Goal: Task Accomplishment & Management: Manage account settings

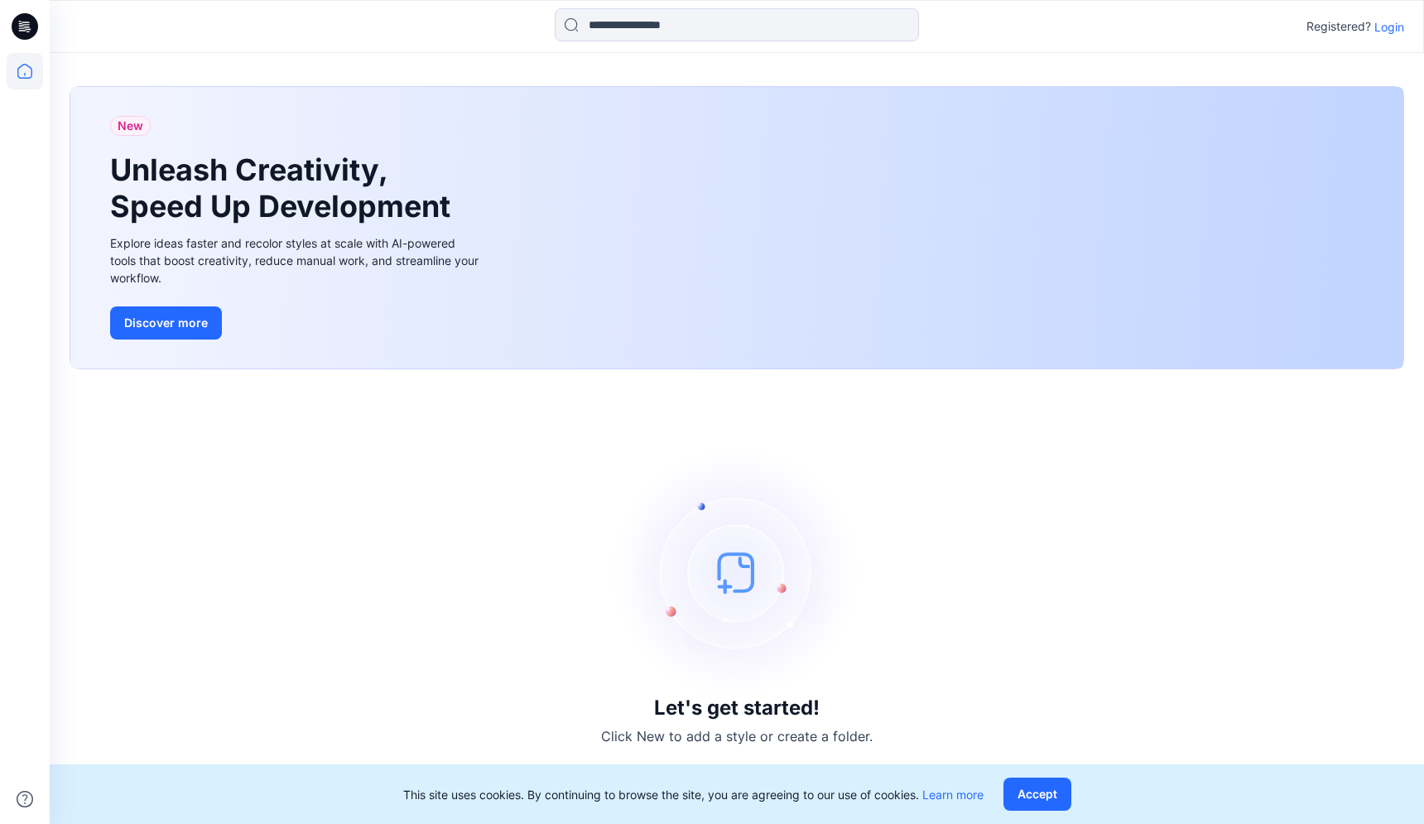
click at [1381, 31] on p "Login" at bounding box center [1389, 26] width 30 height 17
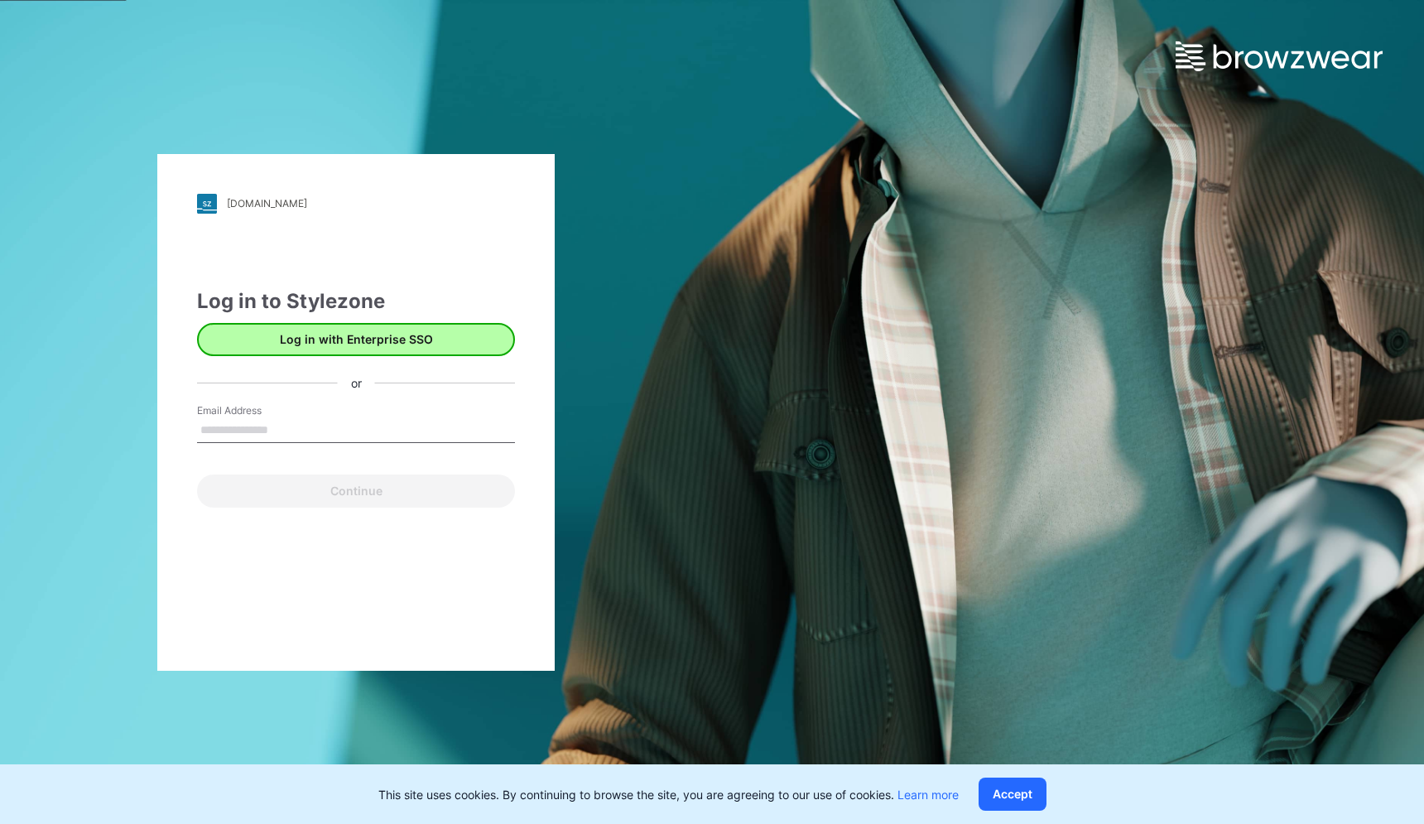
click at [430, 349] on button "Log in with Enterprise SSO" at bounding box center [356, 339] width 318 height 33
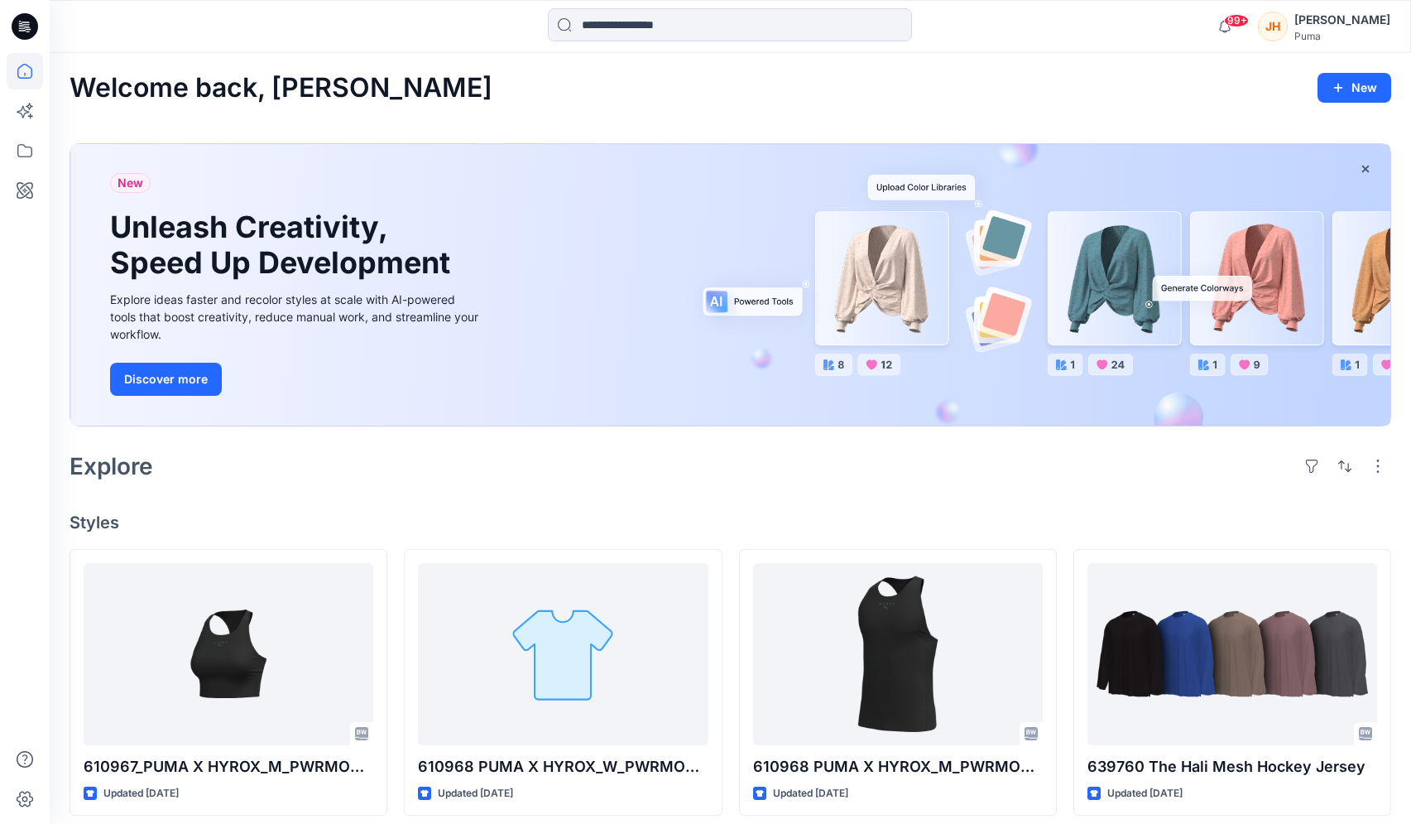
click at [1288, 21] on div "JH" at bounding box center [1273, 27] width 30 height 30
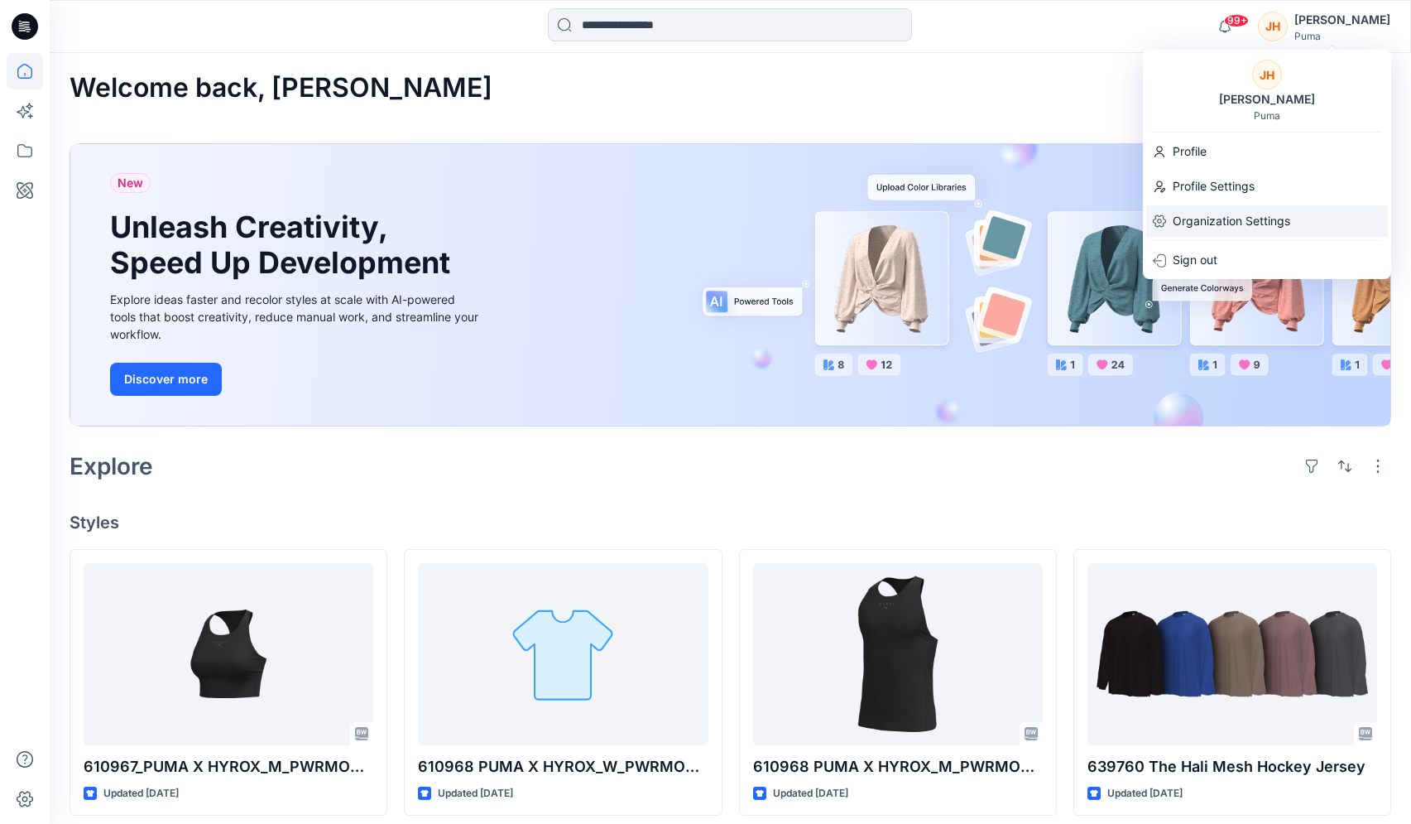
click at [1289, 227] on p "Organization Settings" at bounding box center [1232, 220] width 118 height 31
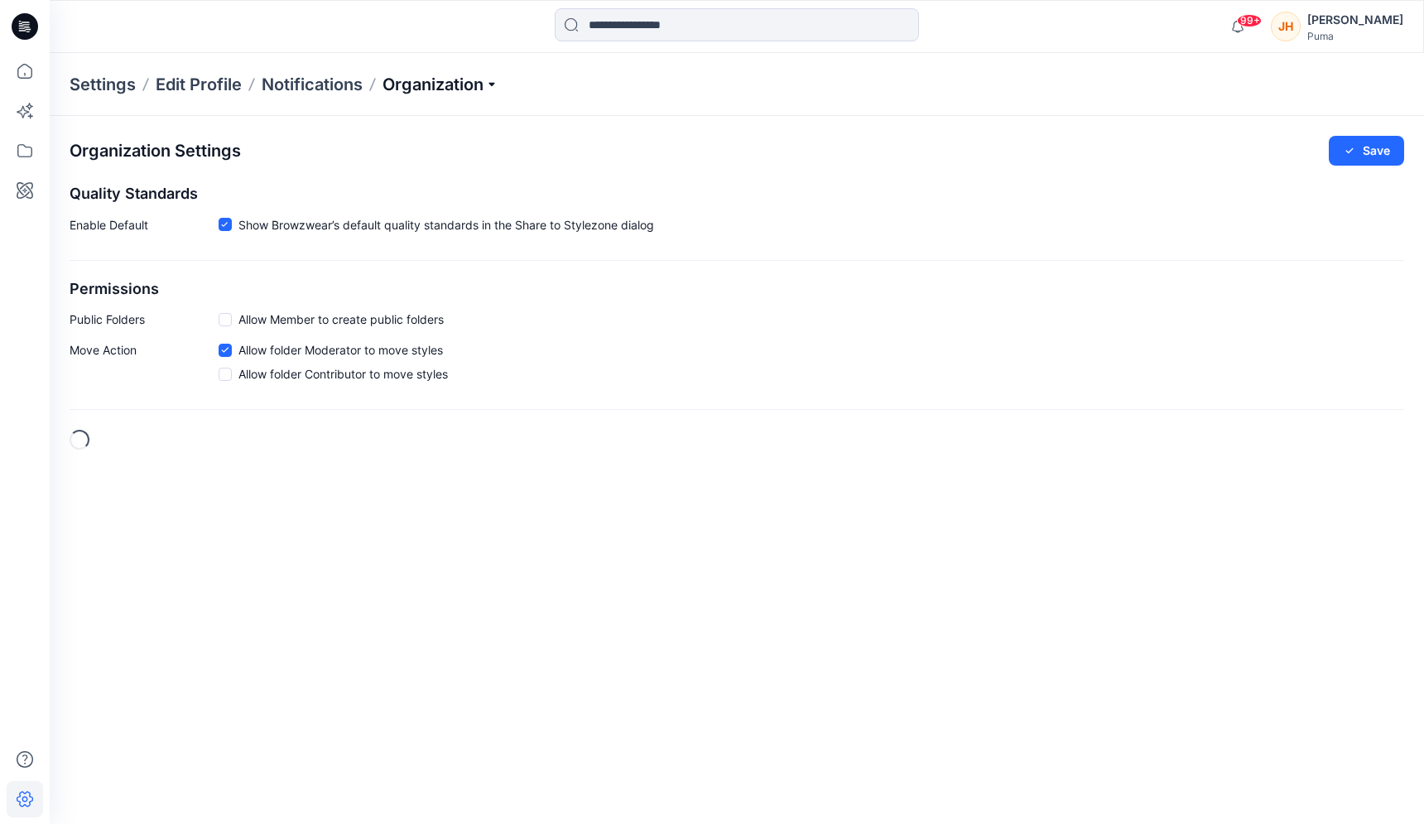
click at [447, 81] on p "Organization" at bounding box center [440, 84] width 116 height 23
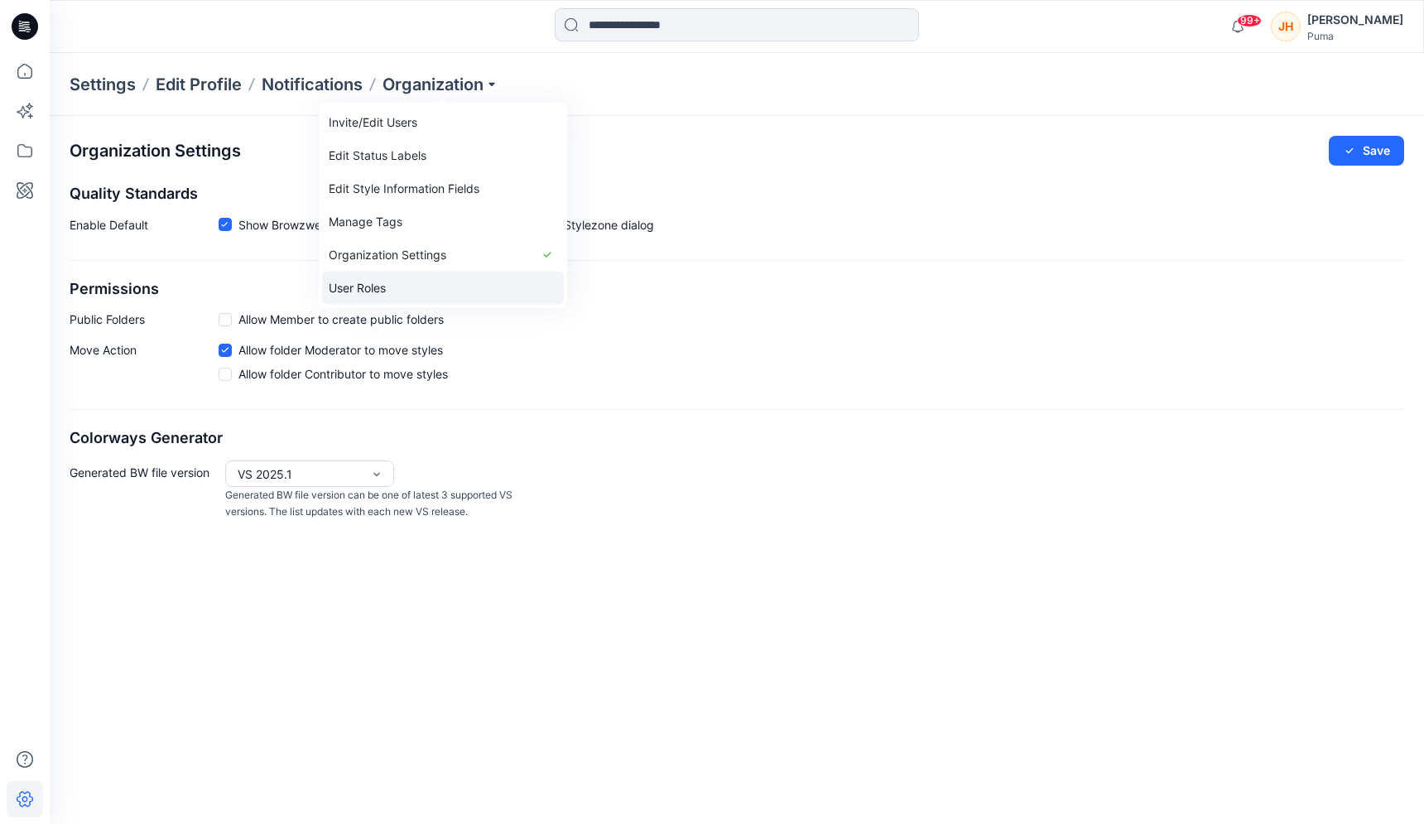
click at [416, 283] on link "User Roles" at bounding box center [443, 288] width 242 height 33
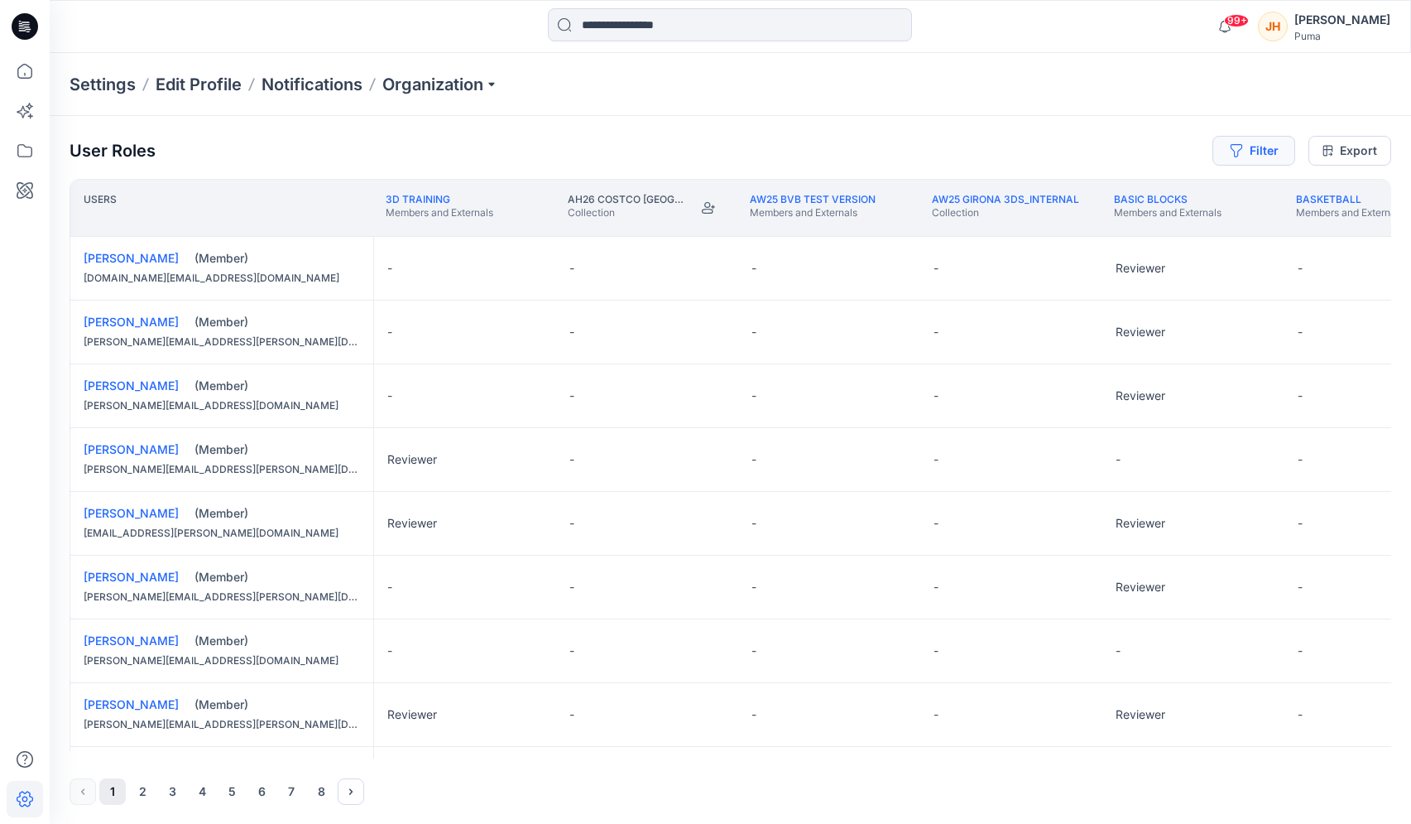
click at [1232, 147] on icon "button" at bounding box center [1236, 150] width 13 height 13
click at [1151, 188] on div at bounding box center [1194, 195] width 171 height 21
type input "*****"
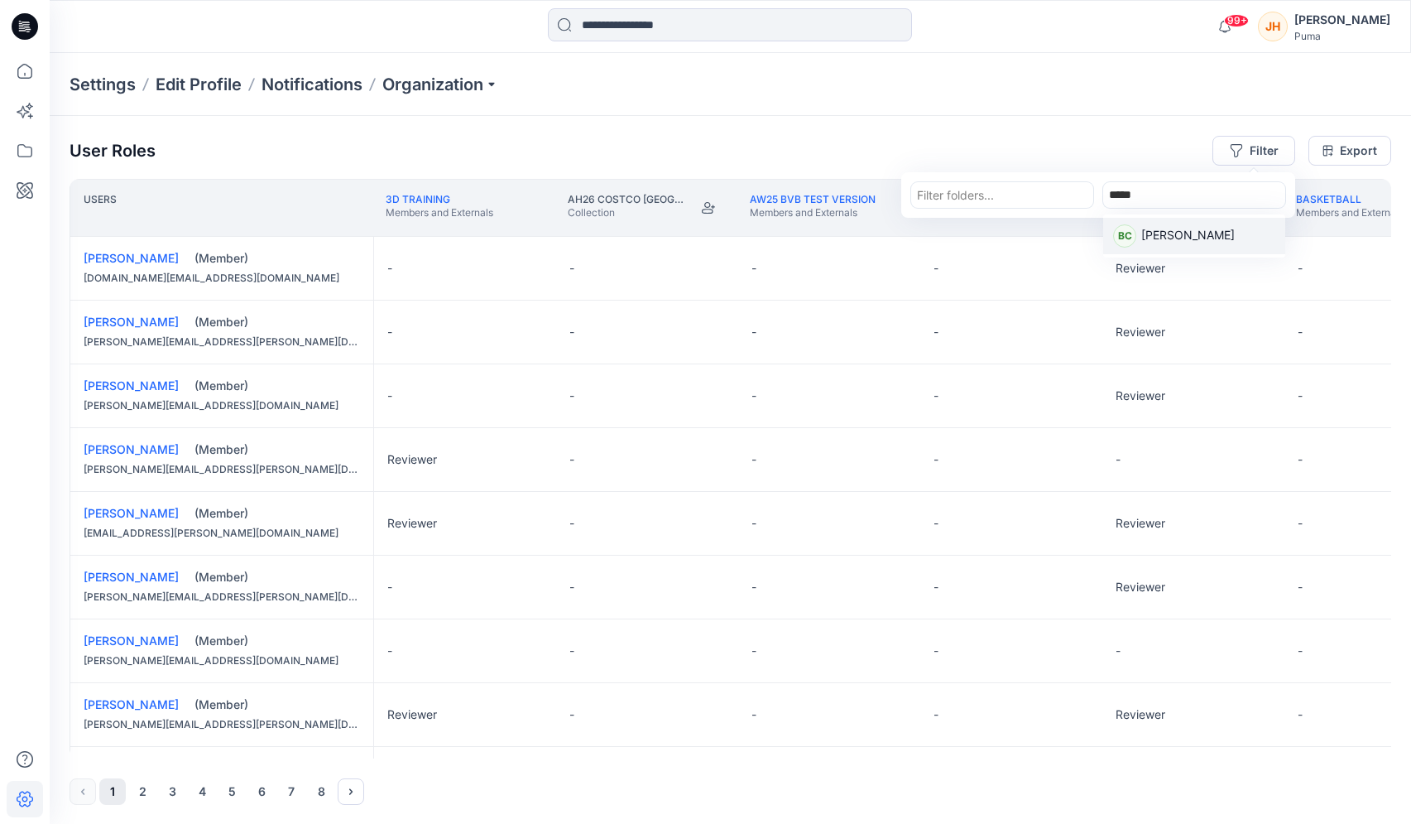
click at [1123, 228] on div "BC" at bounding box center [1124, 235] width 23 height 23
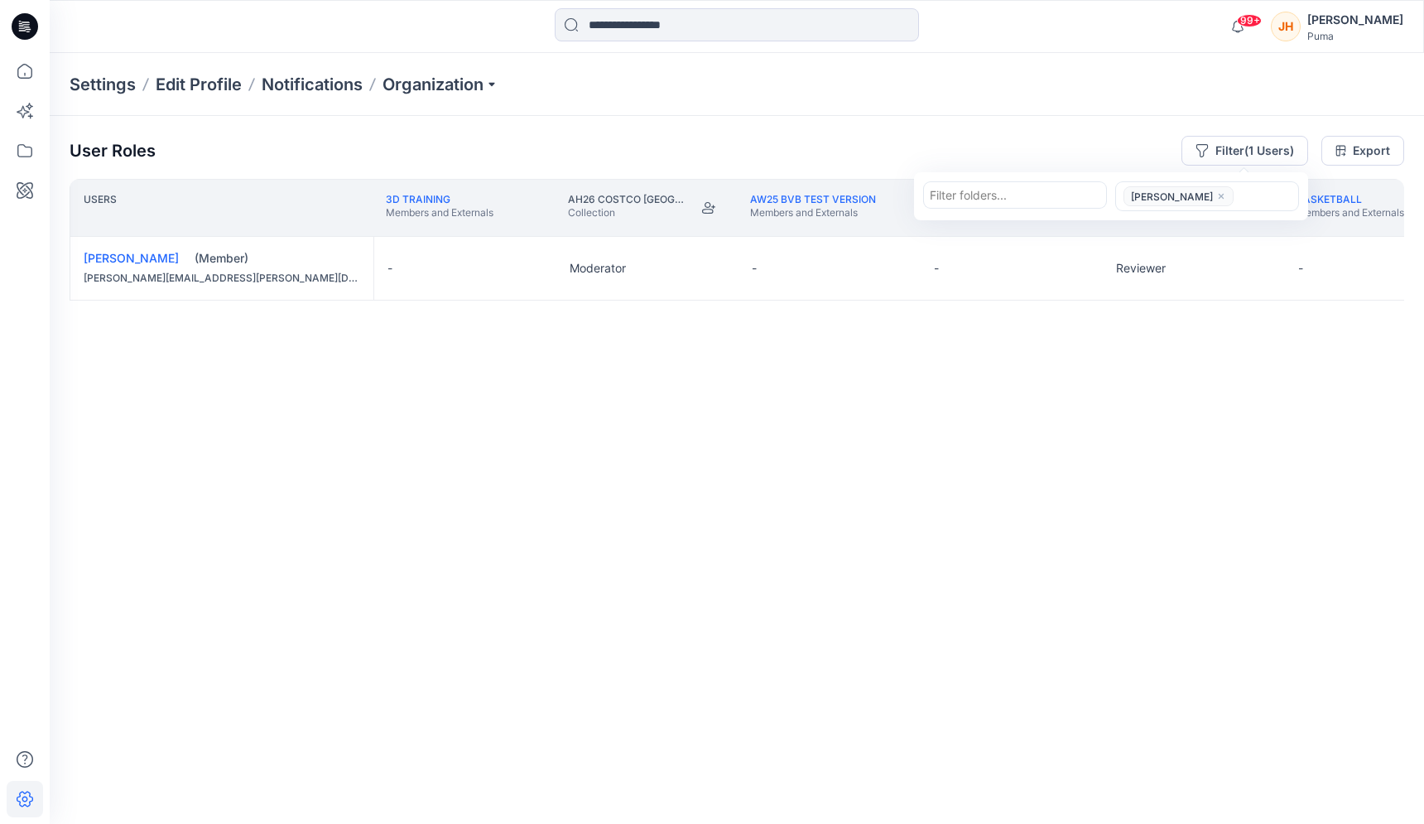
click at [897, 154] on div "User Roles Filter (1 Users) Filter folders... option Betty Choy, selected. Bett…" at bounding box center [737, 151] width 1335 height 30
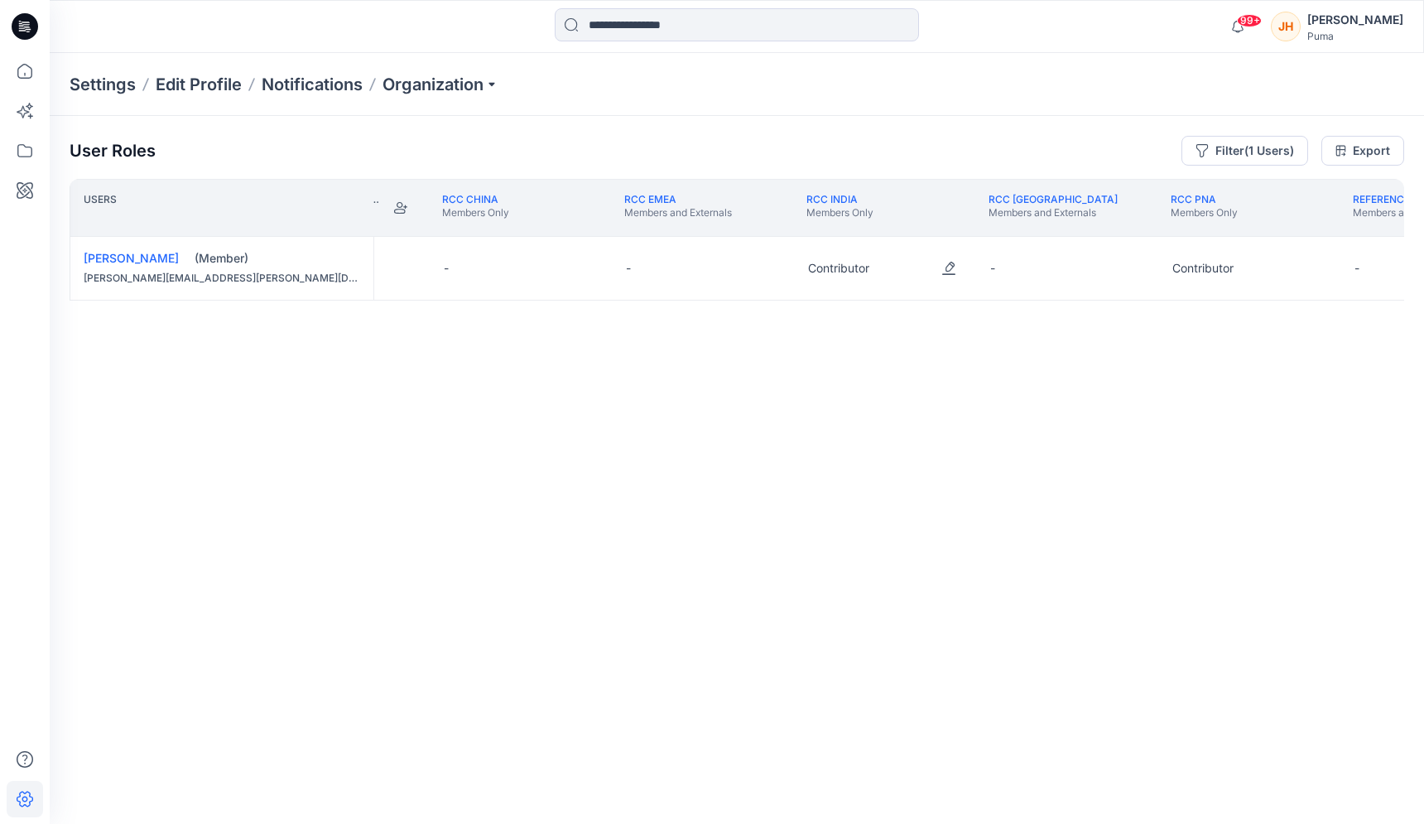
scroll to position [0, 3048]
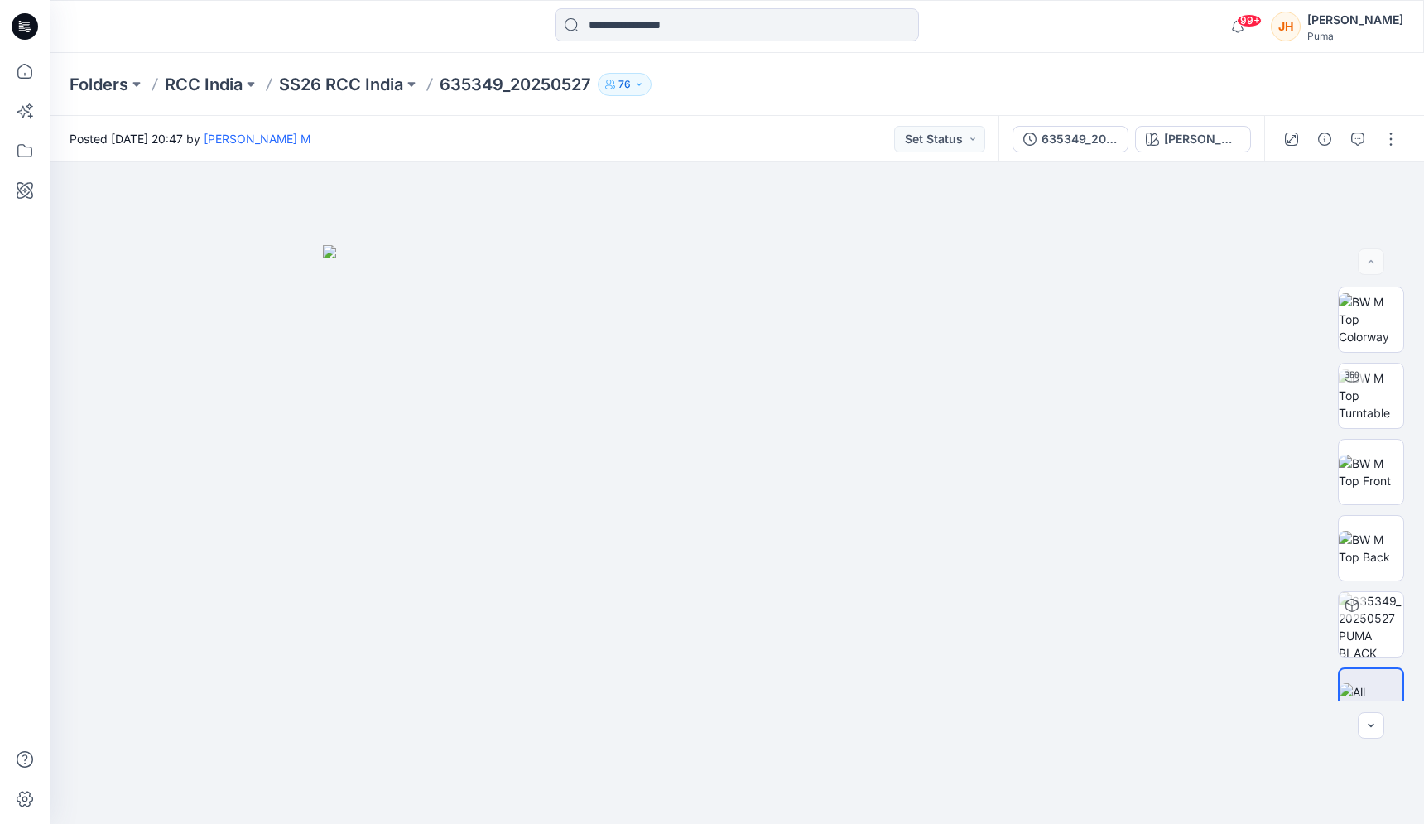
click at [644, 86] on icon "button" at bounding box center [639, 84] width 10 height 10
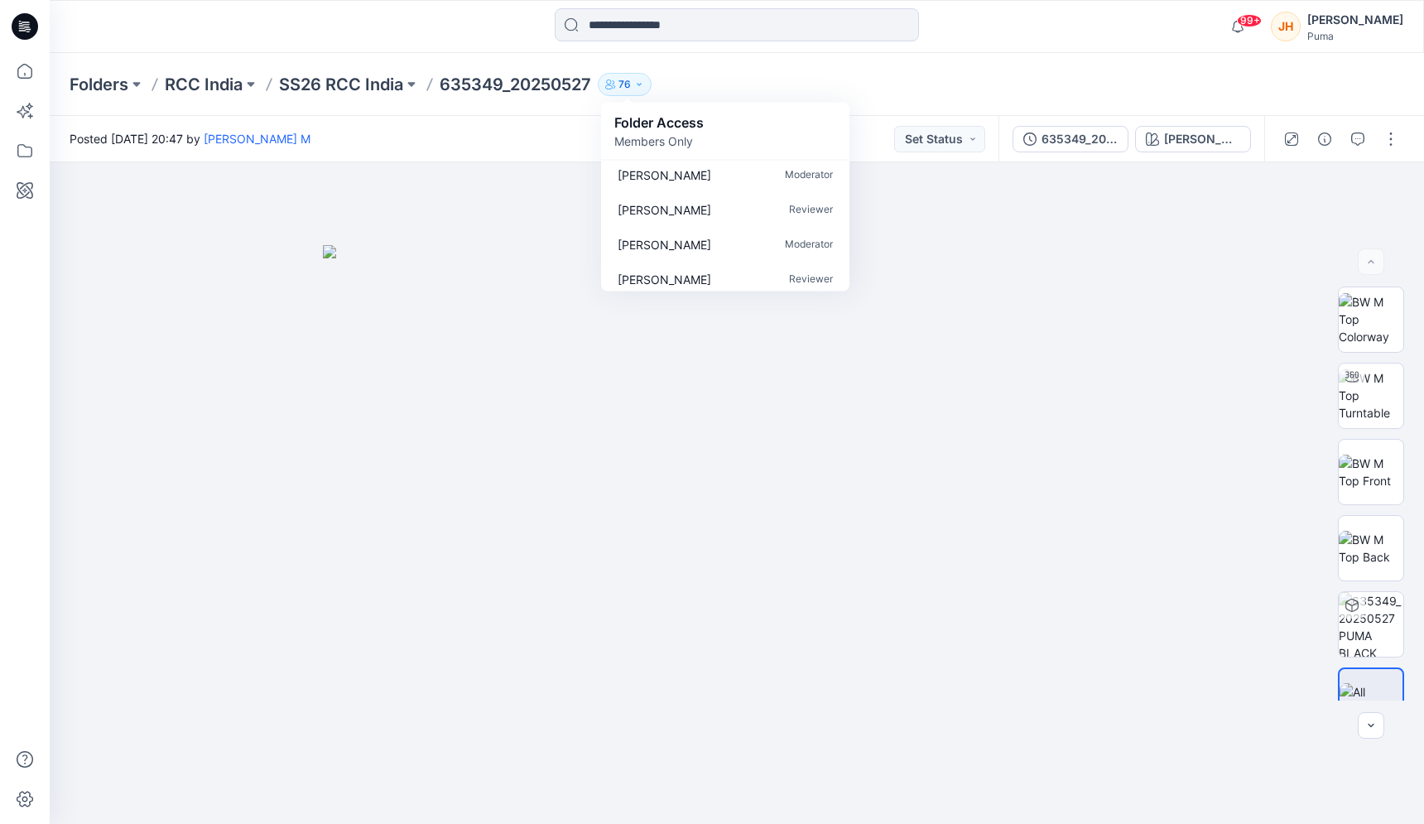
scroll to position [329, 0]
click at [638, 86] on icon "button" at bounding box center [639, 84] width 10 height 10
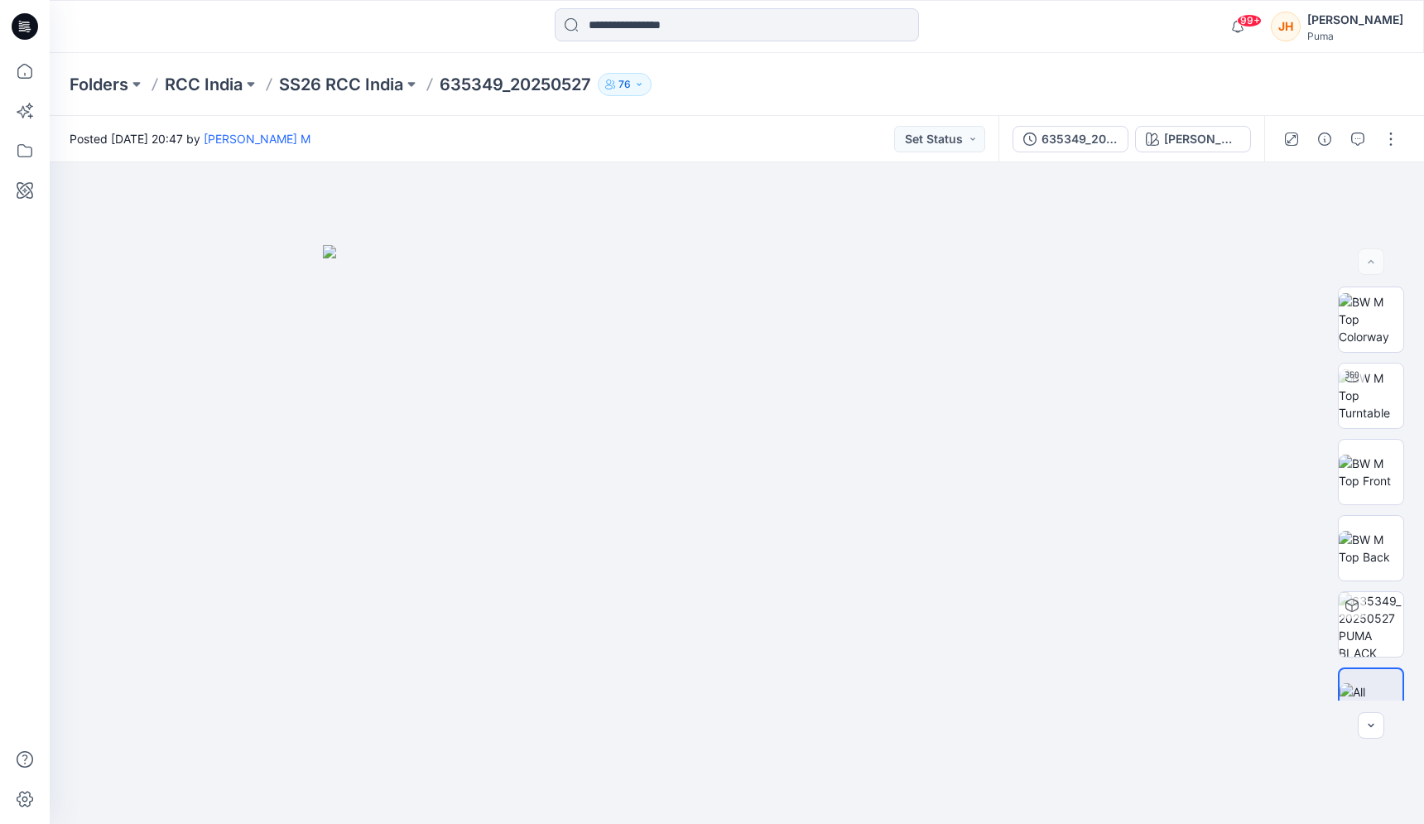
click at [623, 85] on p "76" at bounding box center [624, 84] width 12 height 18
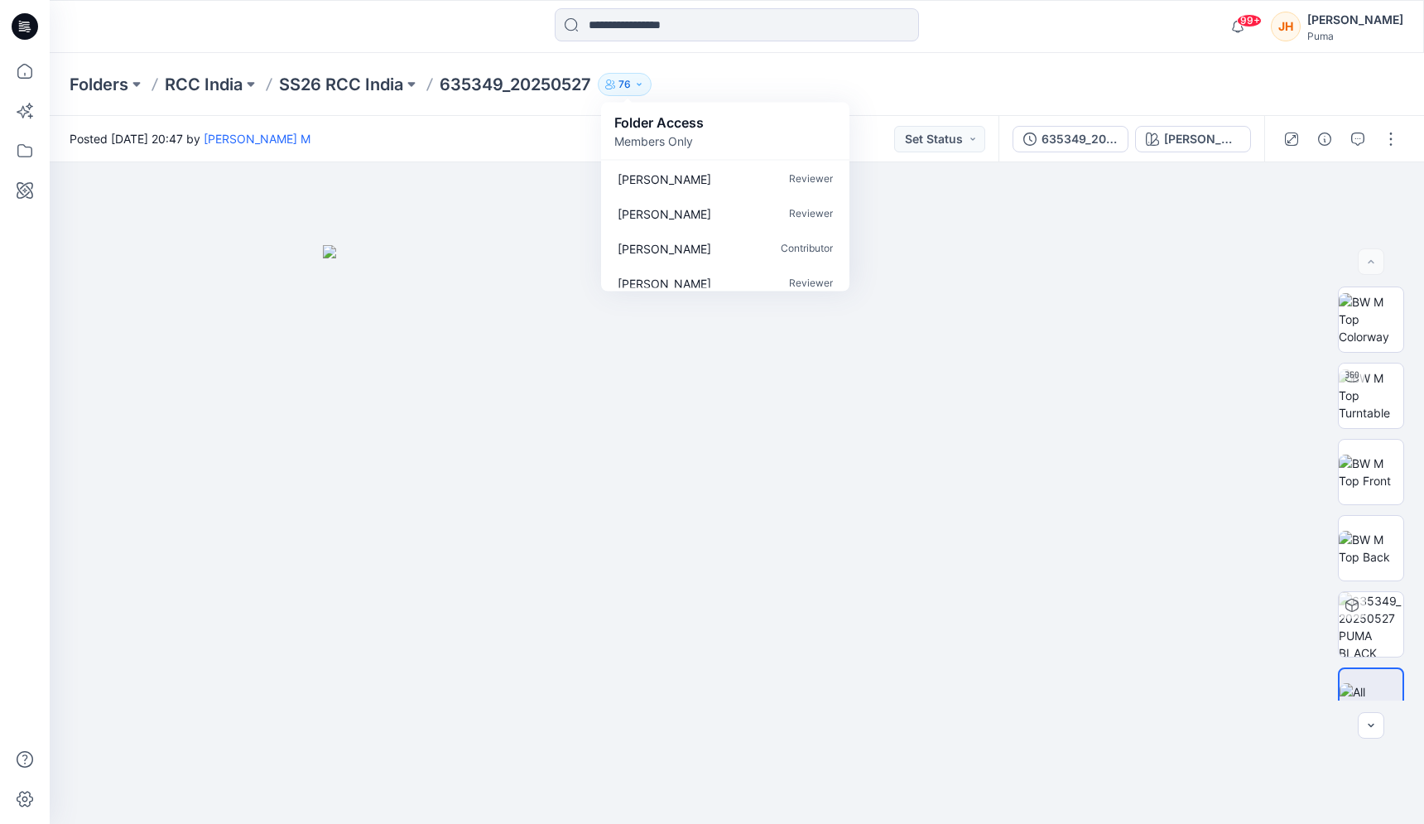
scroll to position [2209, 0]
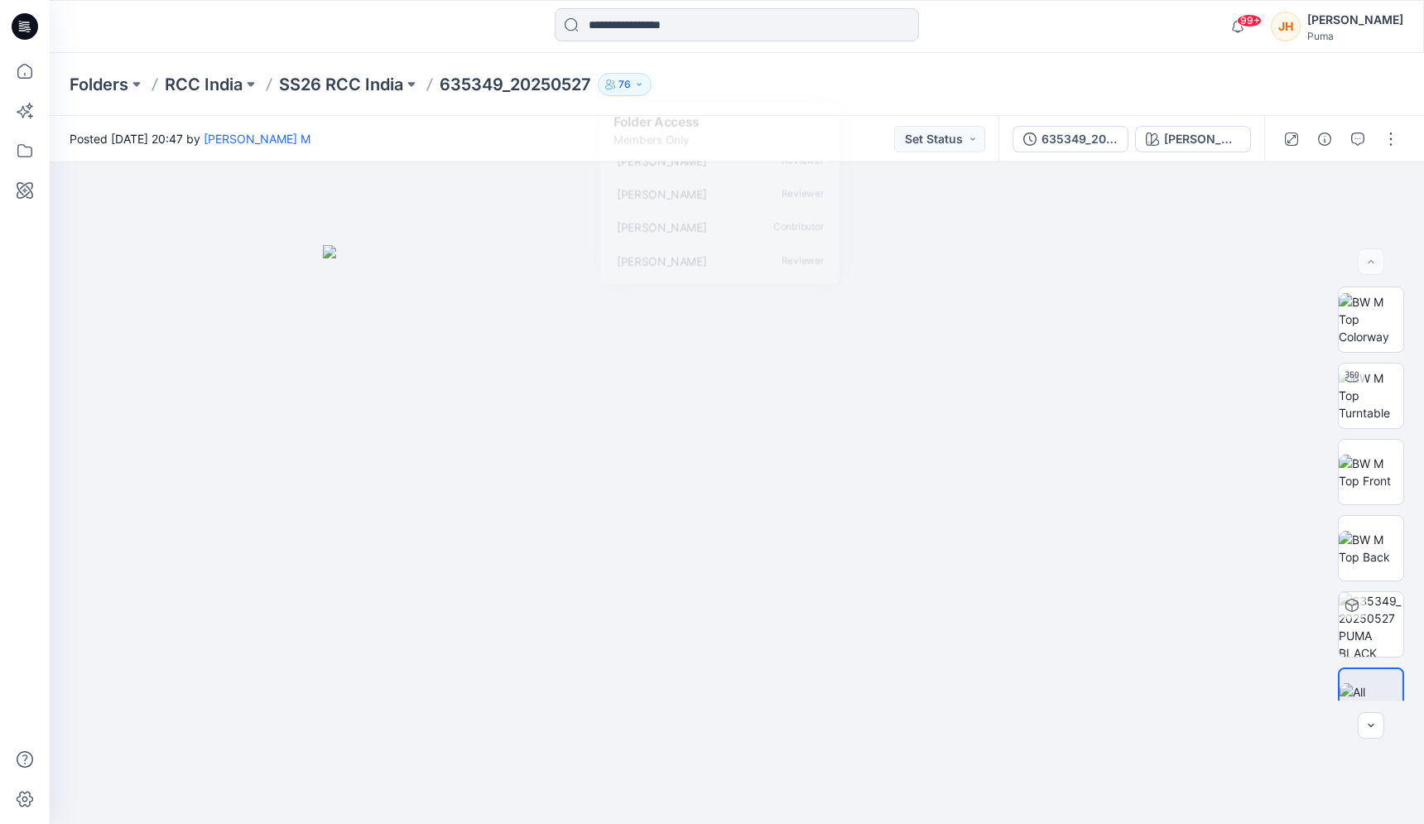
click at [786, 81] on div "Folders RCC India SS26 RCC India 635349_20250527 76 Folder Access Members Only …" at bounding box center [672, 84] width 1205 height 23
click at [786, 150] on button "button" at bounding box center [1391, 139] width 26 height 26
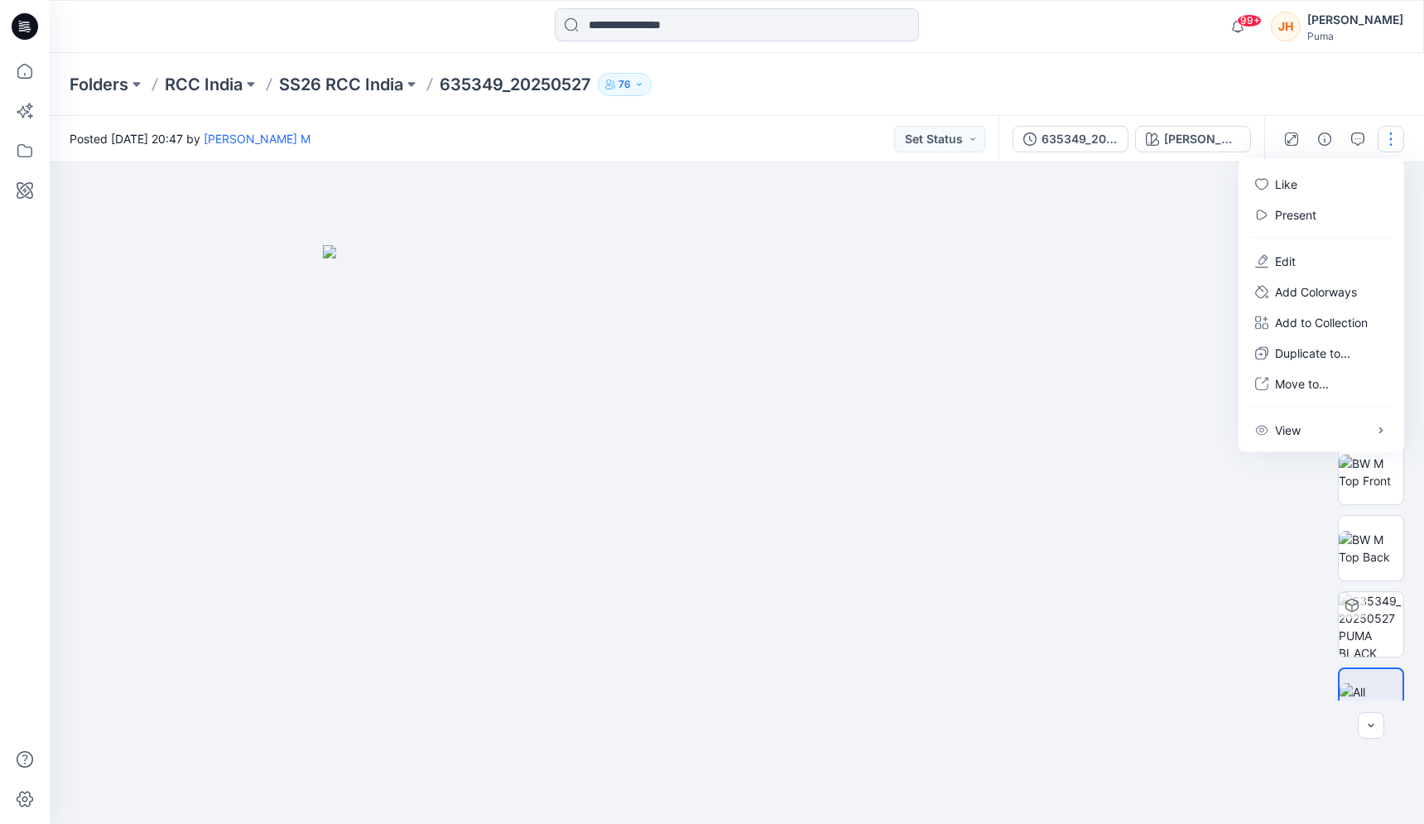
click at [786, 112] on div "Folders RCC India SS26 RCC India 635349_20250527 76 Folder Access Members Only …" at bounding box center [737, 84] width 1374 height 63
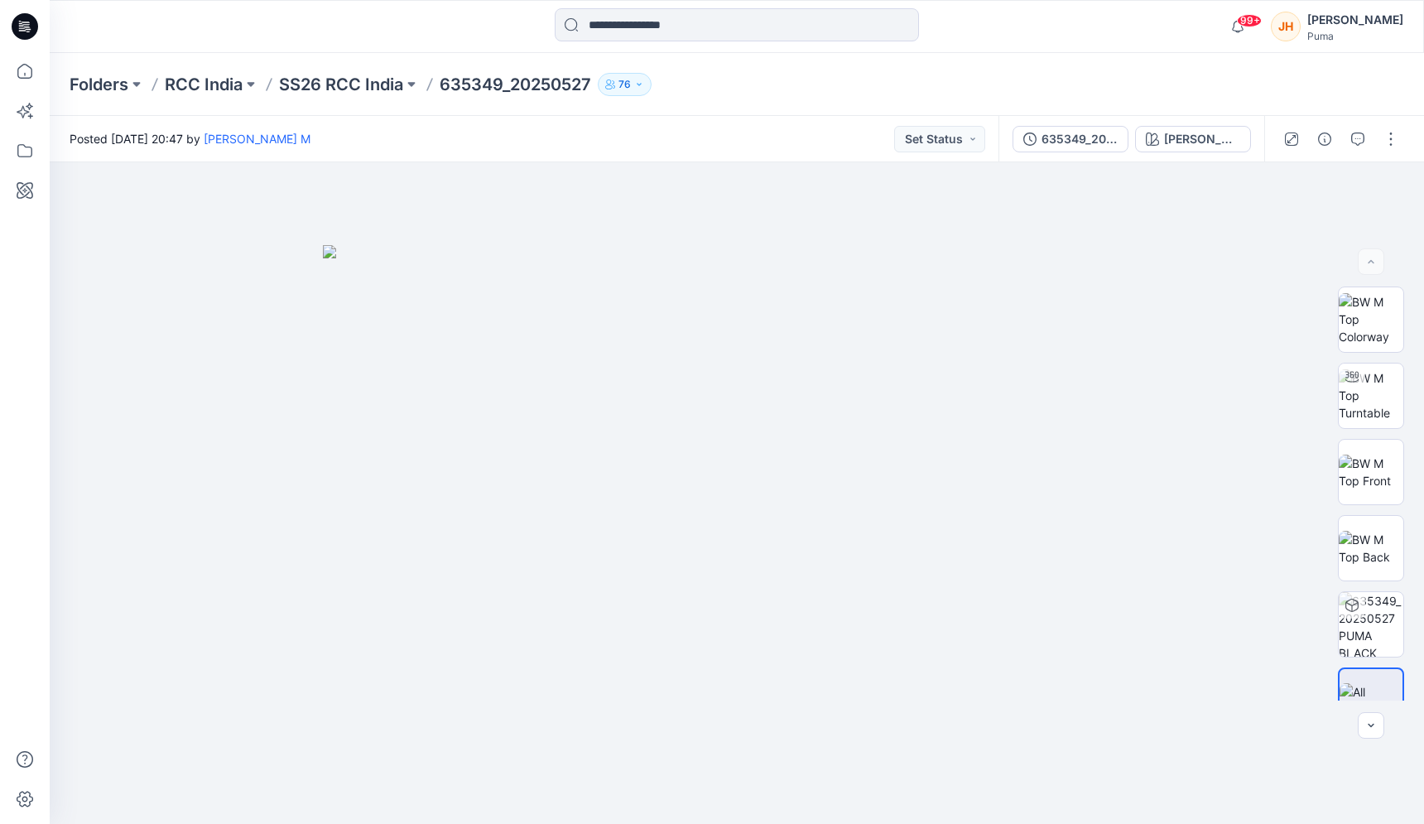
click at [753, 108] on div "Folders RCC India SS26 RCC India 635349_20250527 76 Folder Access Members Only …" at bounding box center [737, 84] width 1374 height 63
click at [641, 83] on icon "button" at bounding box center [639, 84] width 10 height 10
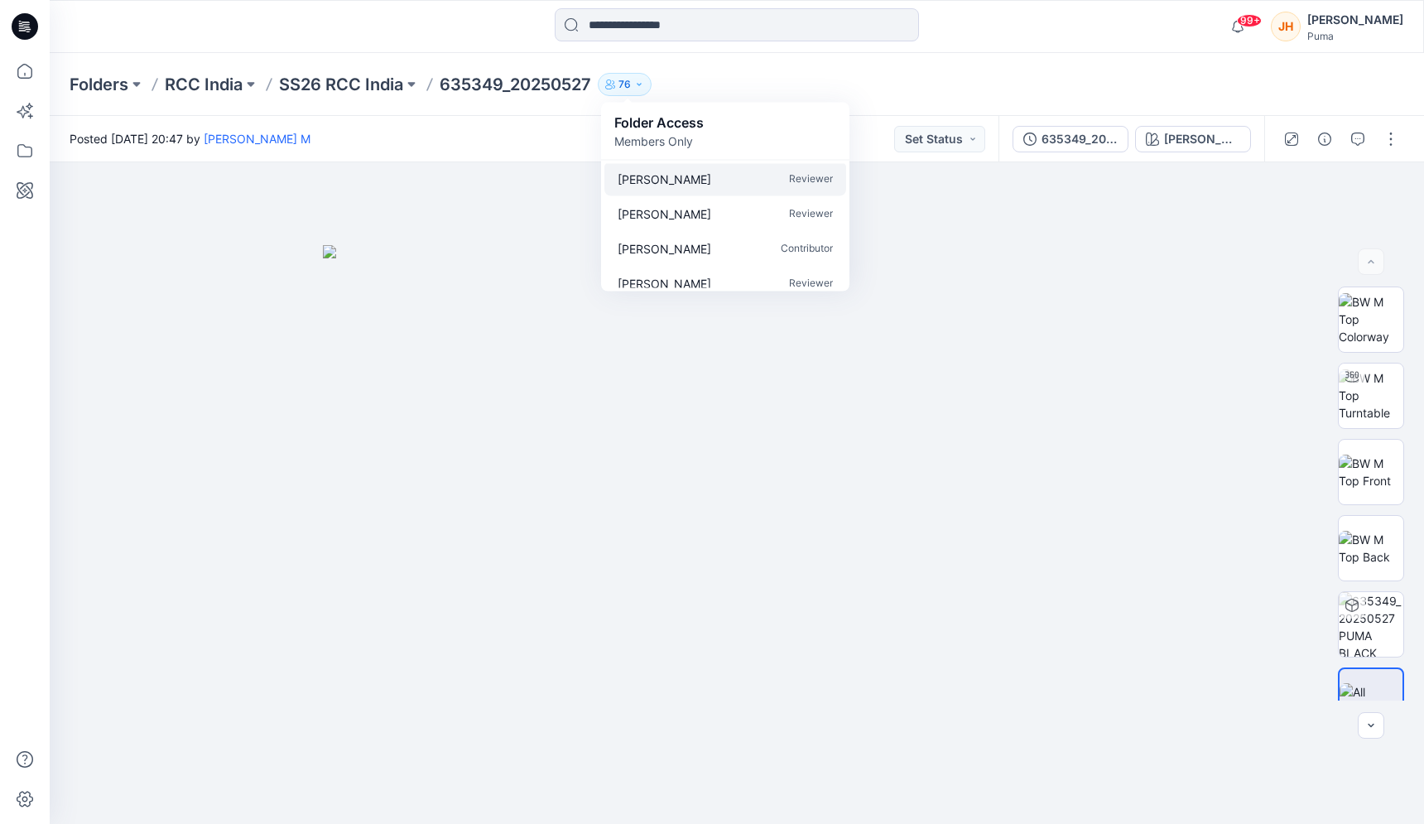
scroll to position [2191, 0]
